Goal: Transaction & Acquisition: Register for event/course

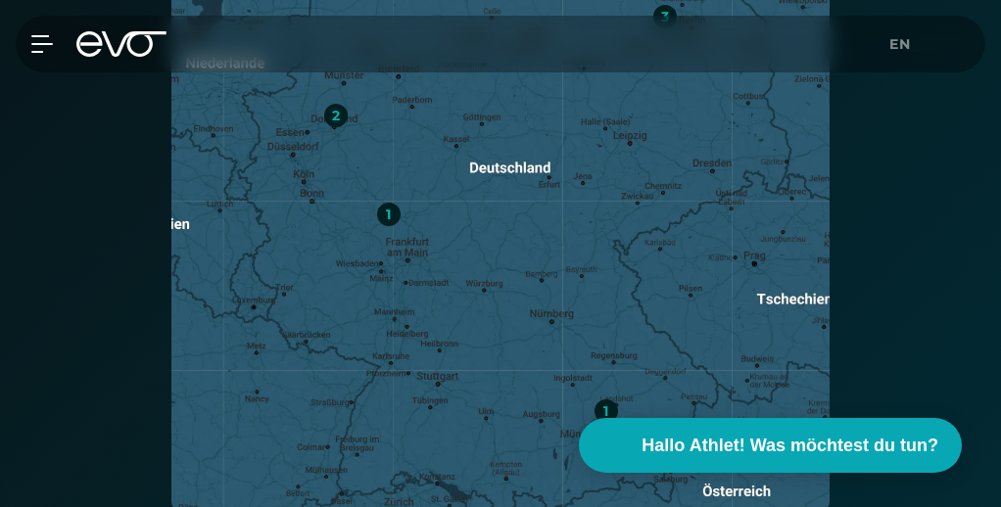
scroll to position [1162, 0]
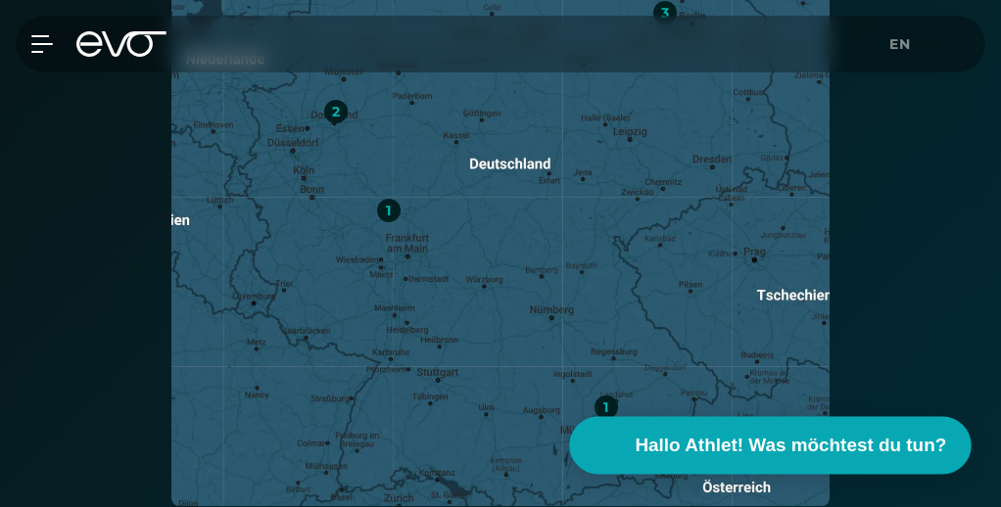
click at [754, 443] on span "Hallo Athlet! Was möchtest du tun?" at bounding box center [790, 445] width 311 height 27
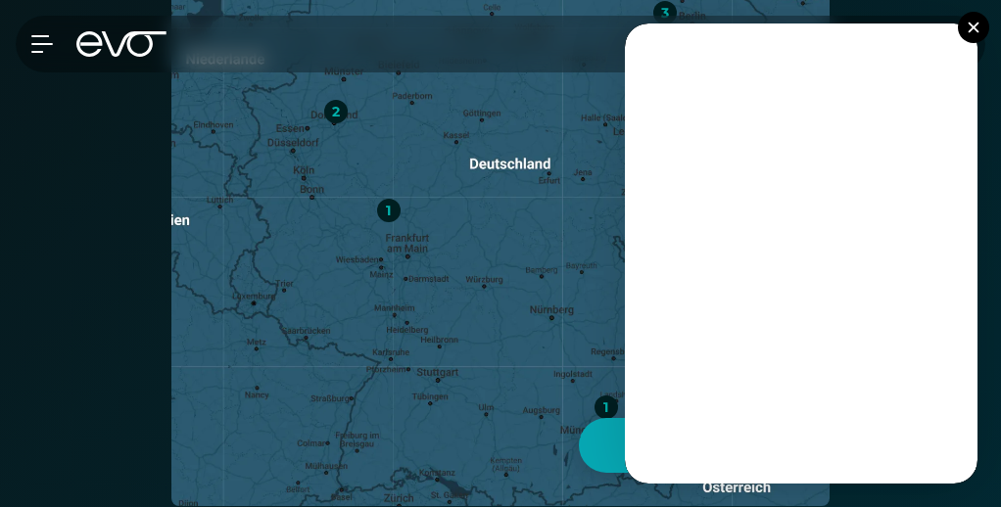
scroll to position [1177, 0]
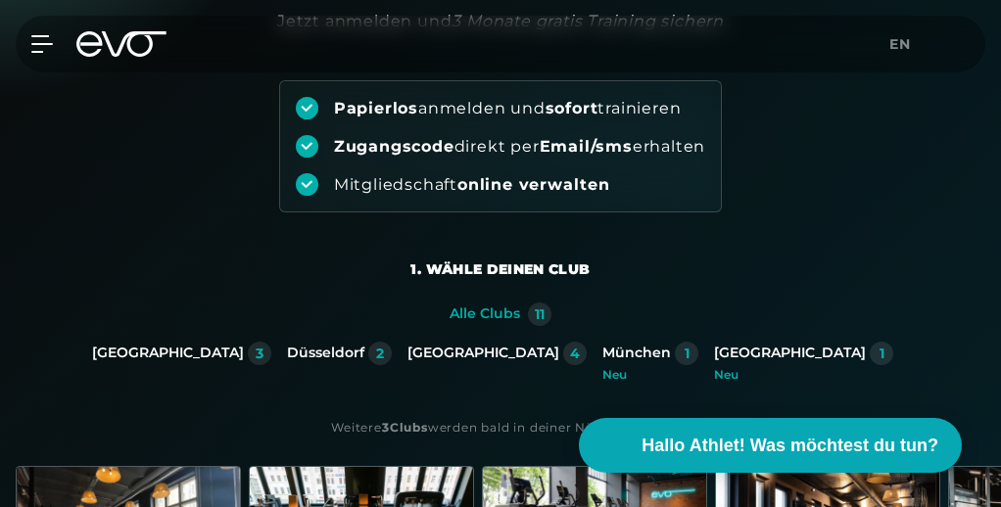
scroll to position [210, 0]
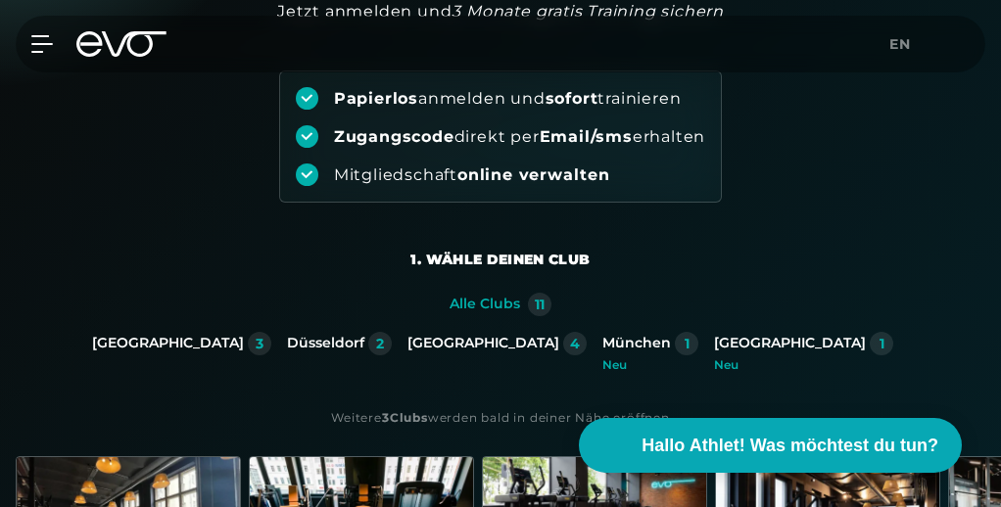
click at [483, 347] on div "[GEOGRAPHIC_DATA]" at bounding box center [483, 344] width 152 height 18
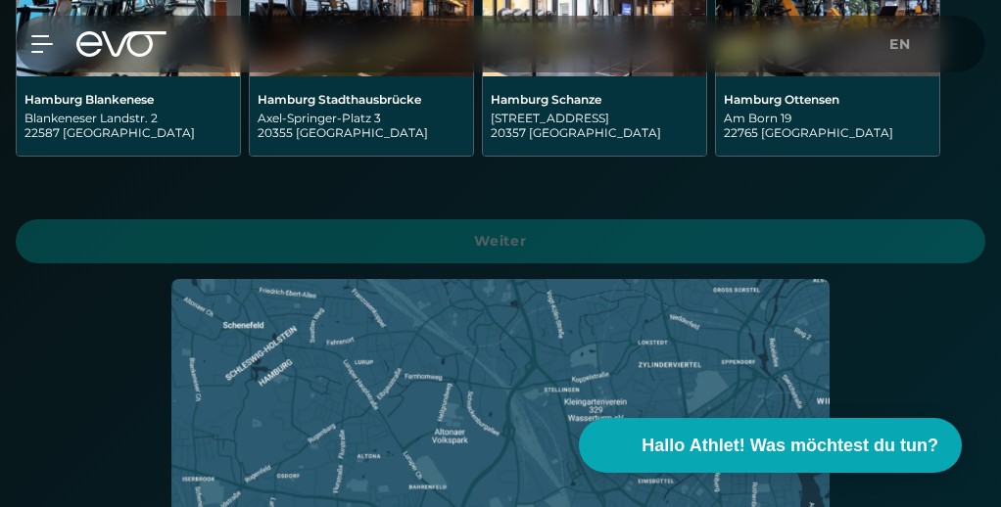
scroll to position [720, 0]
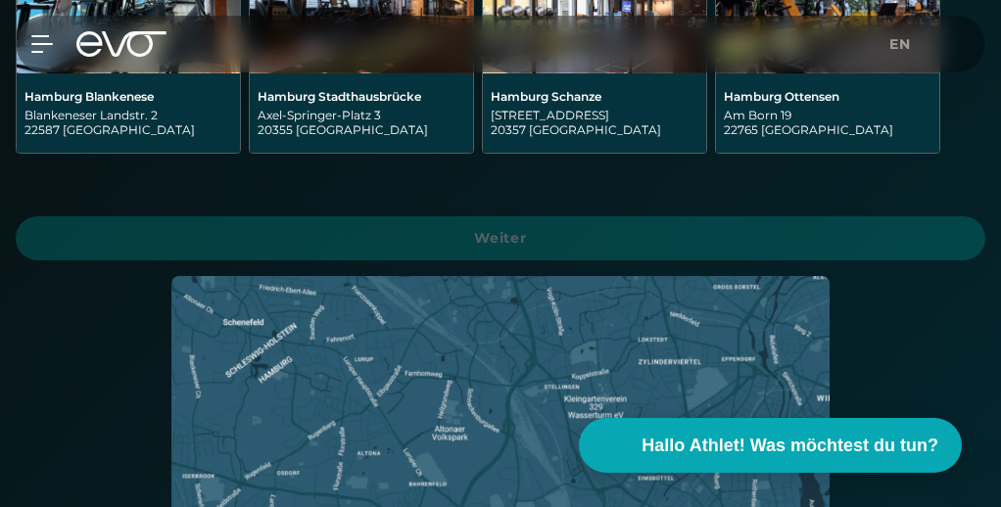
click at [498, 247] on span "Weiter" at bounding box center [500, 238] width 922 height 21
click at [540, 129] on div "[STREET_ADDRESS]" at bounding box center [594, 122] width 208 height 29
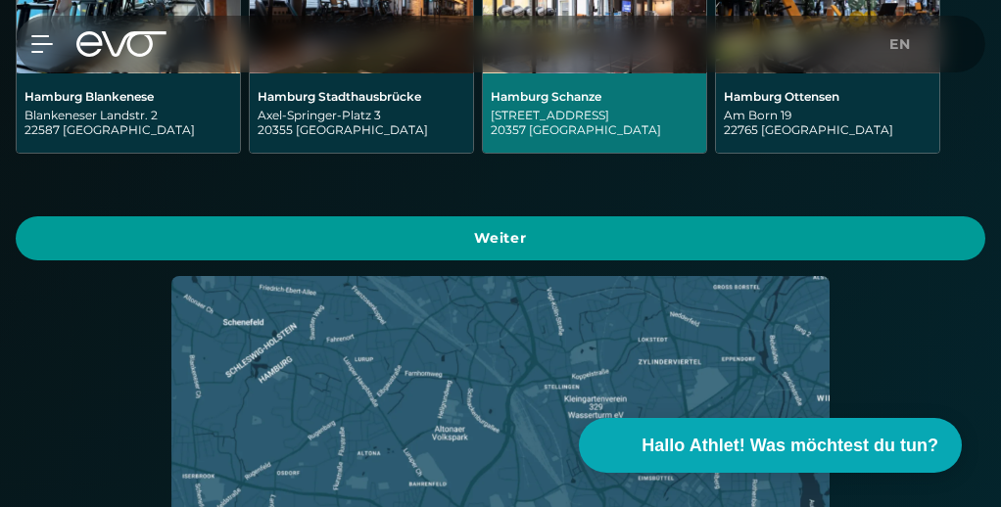
click at [524, 233] on span "Weiter" at bounding box center [500, 238] width 922 height 21
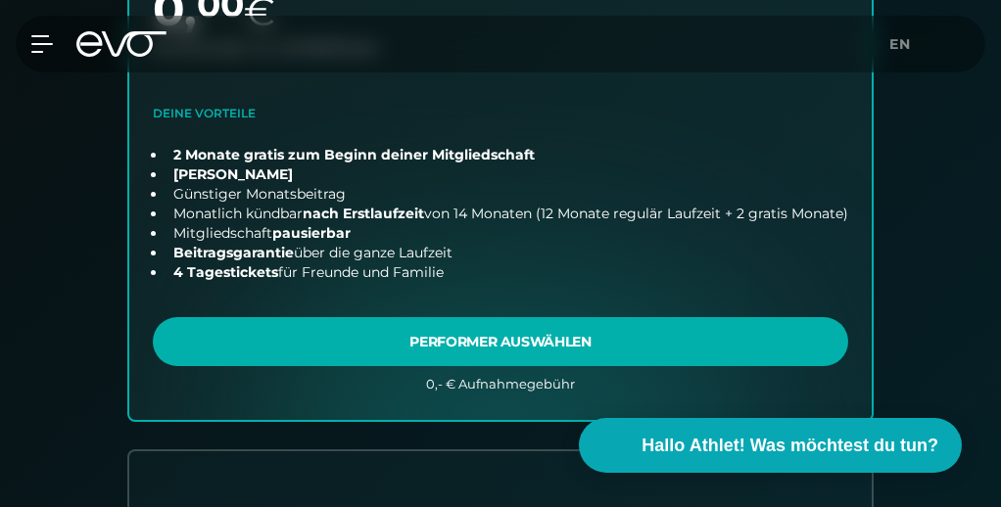
scroll to position [821, 0]
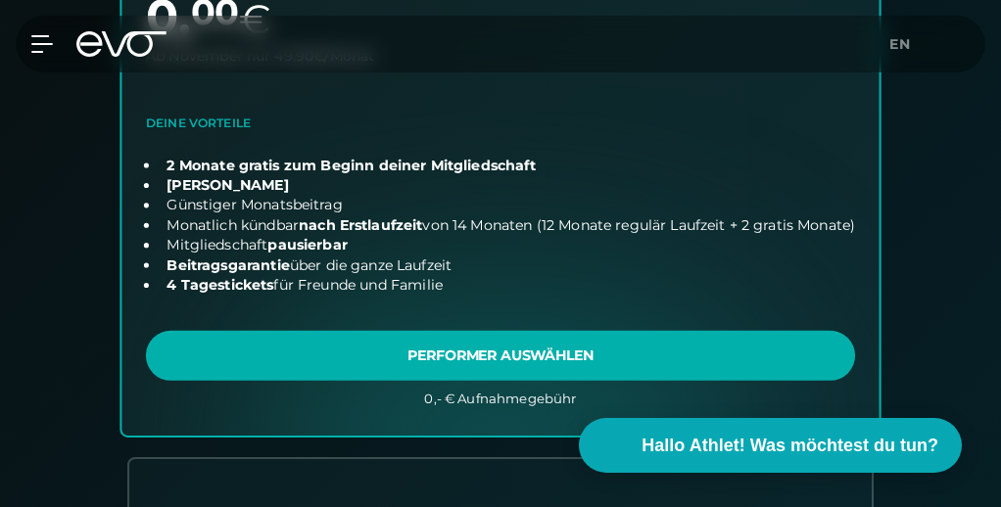
click at [447, 371] on link "choose plan" at bounding box center [499, 89] width 757 height 692
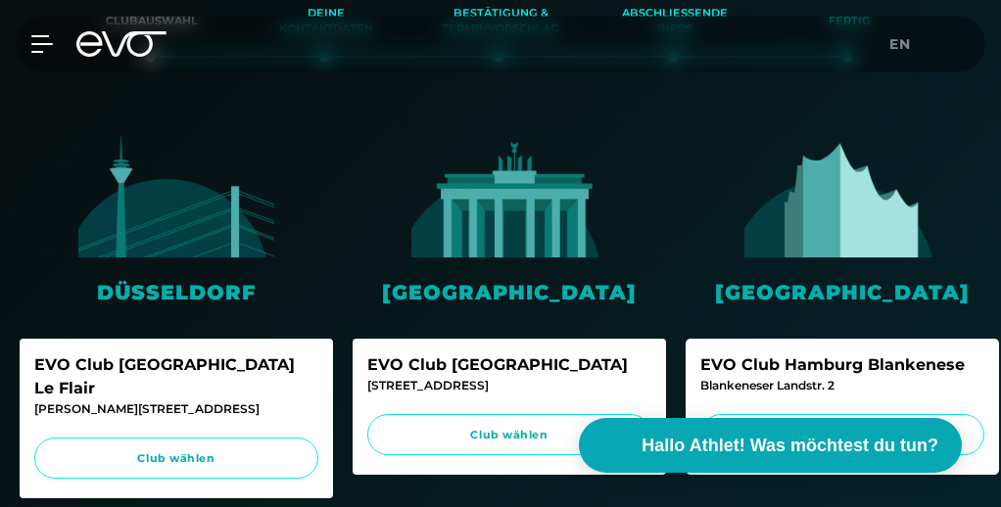
scroll to position [372, 0]
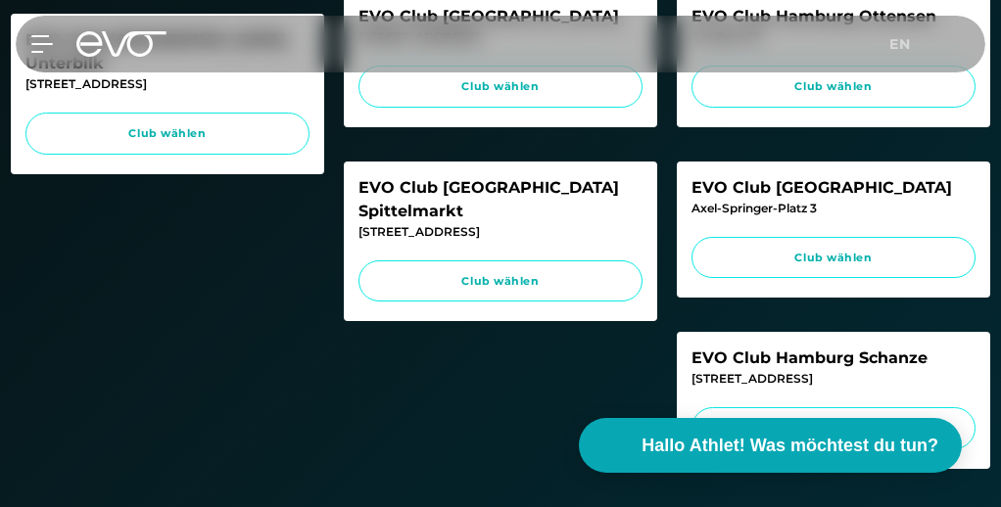
scroll to position [919, 0]
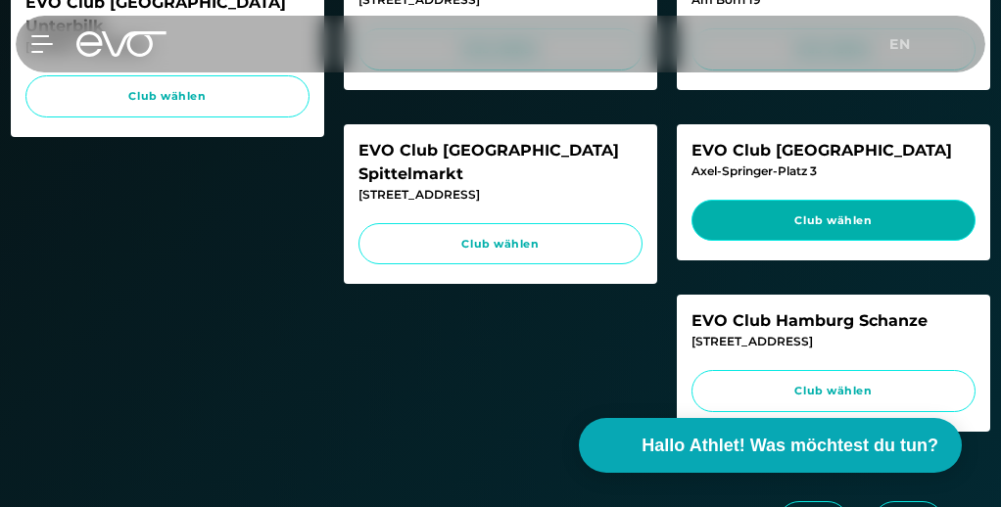
click at [754, 229] on span "Club wählen" at bounding box center [833, 220] width 247 height 17
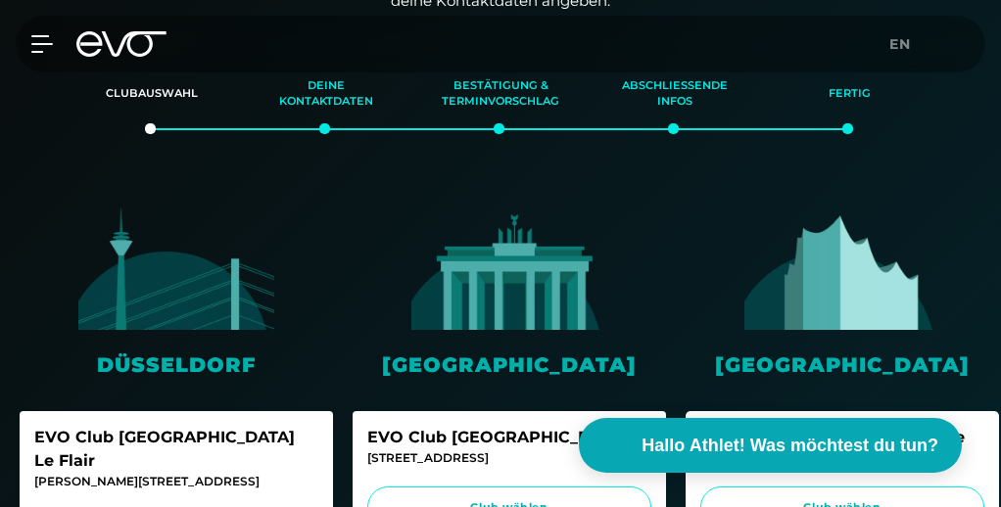
scroll to position [220, 0]
